Goal: Information Seeking & Learning: Find specific fact

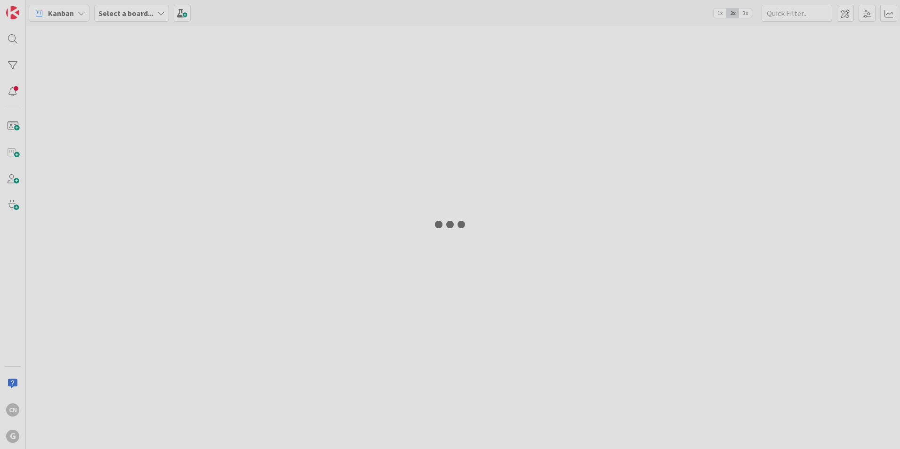
type input "[PERSON_NAME]"
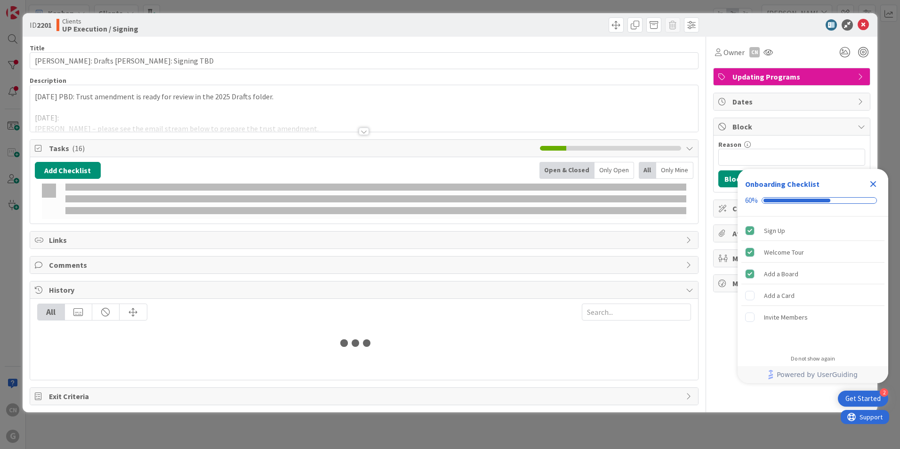
type input "[PERSON_NAME]"
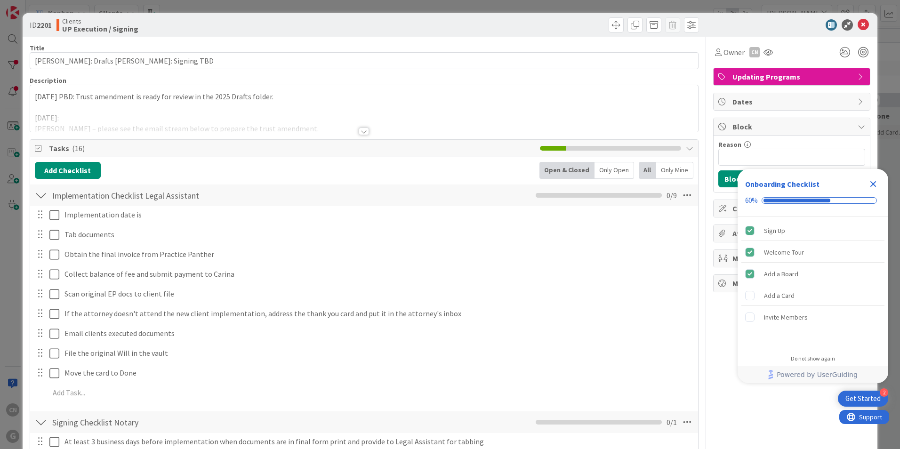
click at [35, 97] on p "9/11/2025 PBD: Trust amendment is ready for review in the 2025 Drafts folder." at bounding box center [364, 96] width 658 height 11
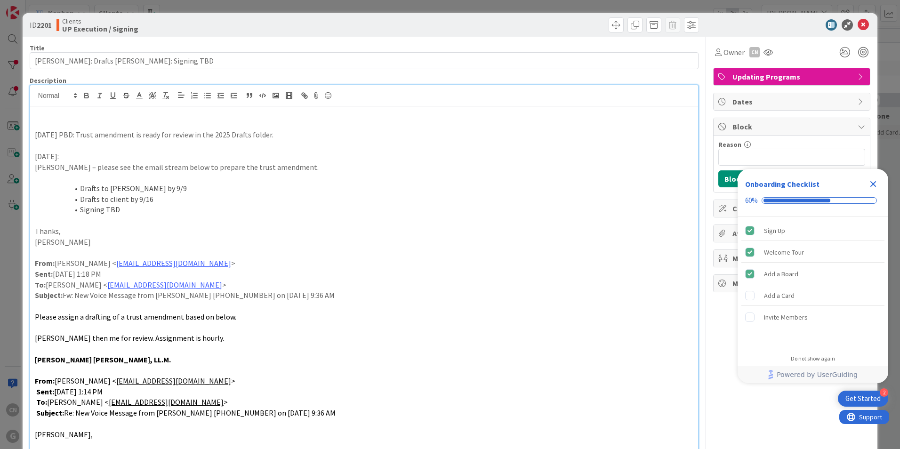
click at [80, 125] on p at bounding box center [364, 124] width 658 height 11
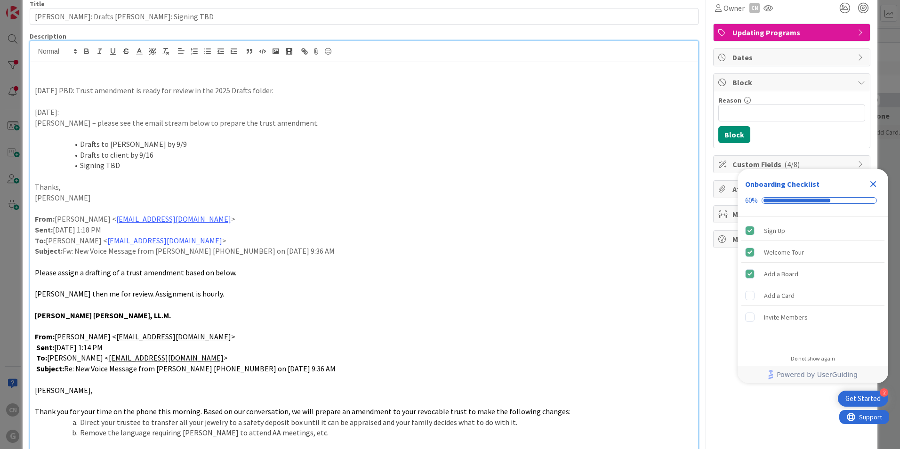
scroll to position [45, 0]
click at [40, 79] on p at bounding box center [364, 79] width 658 height 11
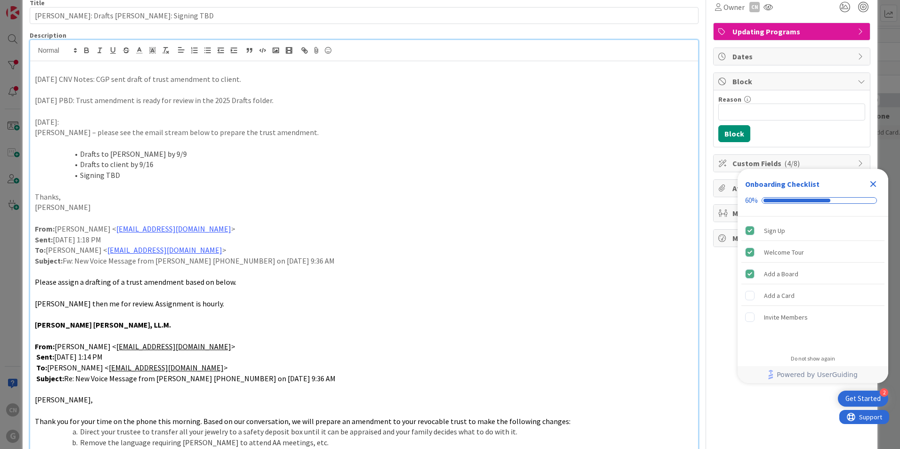
click at [871, 185] on icon "Close Checklist" at bounding box center [873, 184] width 6 height 6
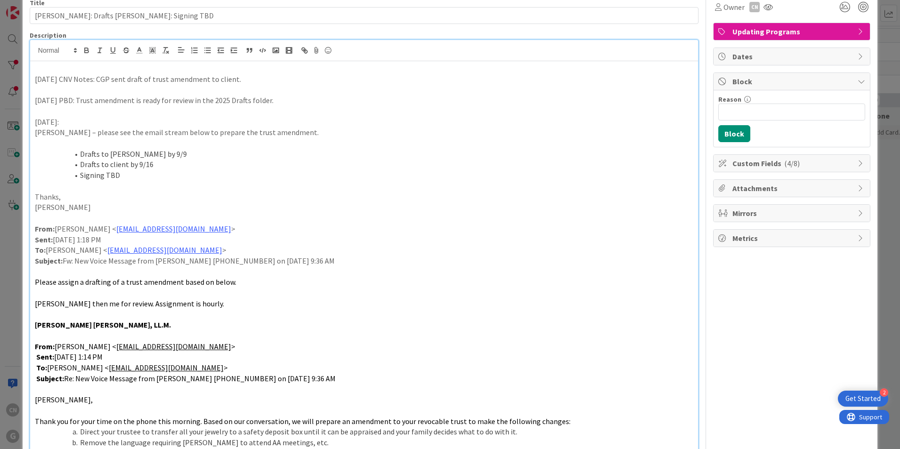
scroll to position [0, 0]
